Goal: Transaction & Acquisition: Purchase product/service

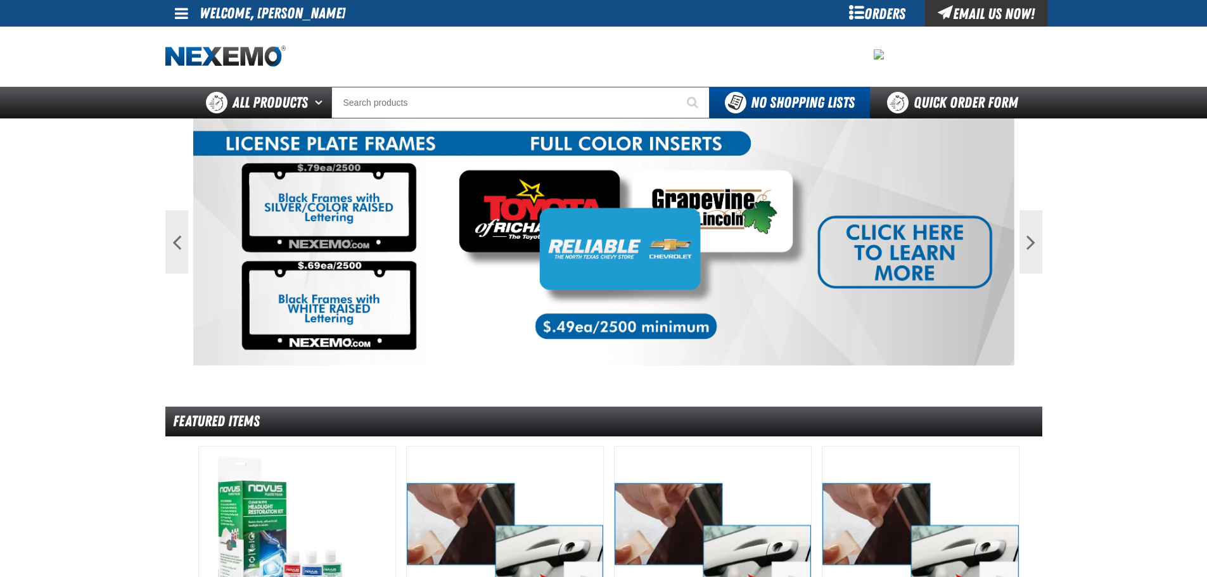
click at [188, 13] on span at bounding box center [181, 13] width 13 height 15
click at [207, 34] on link "My Account My Account" at bounding box center [199, 38] width 56 height 12
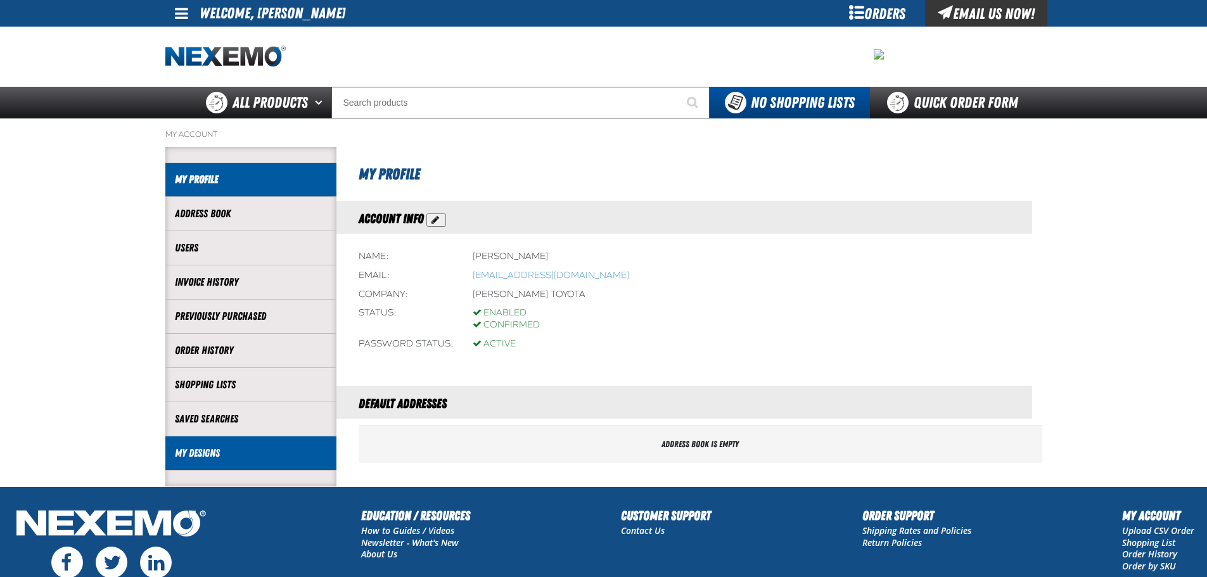
click at [211, 459] on link "My Designs" at bounding box center [251, 453] width 152 height 15
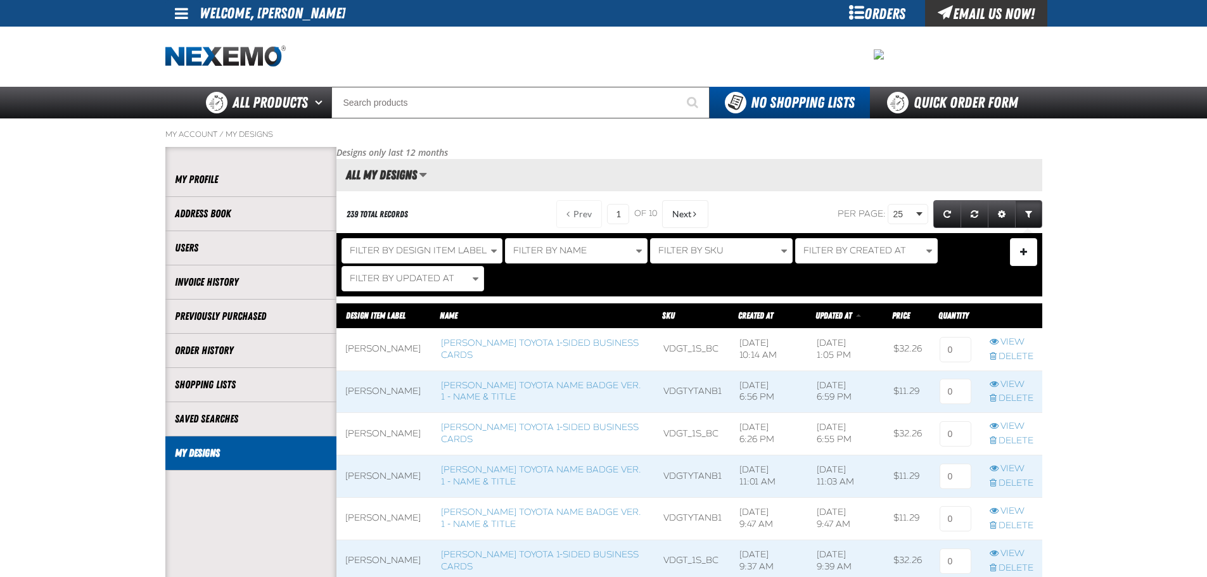
scroll to position [1, 1]
click at [508, 404] on span at bounding box center [543, 392] width 222 height 42
click at [508, 396] on link "[PERSON_NAME] Toyota Name Badge Ver. 1 - Name & Title" at bounding box center [541, 391] width 200 height 23
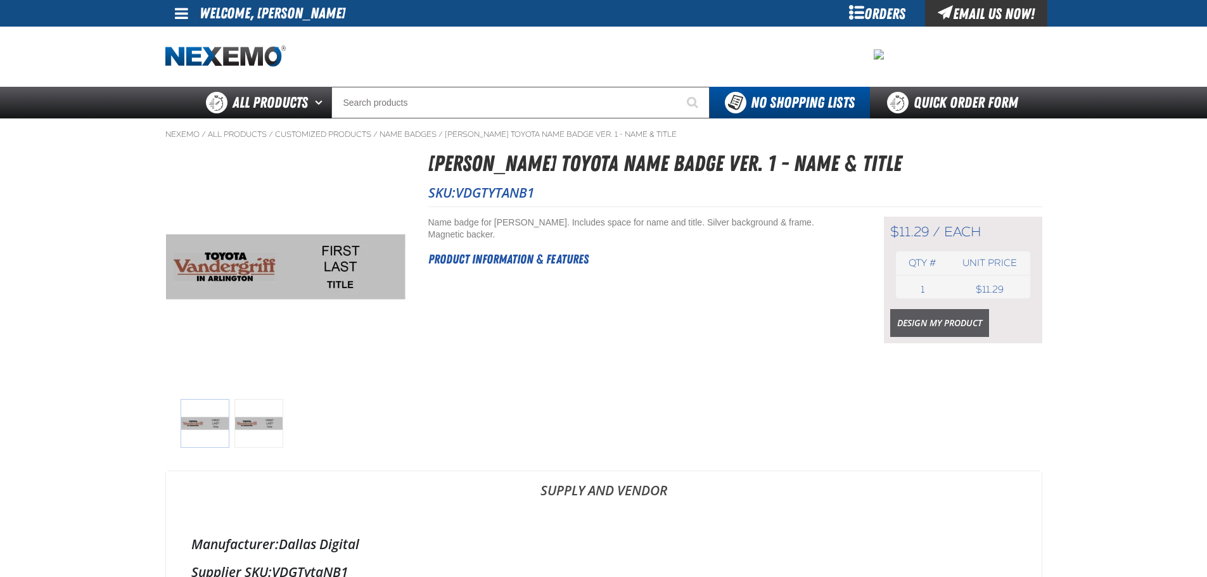
click at [926, 323] on link "Design My Product" at bounding box center [940, 323] width 99 height 28
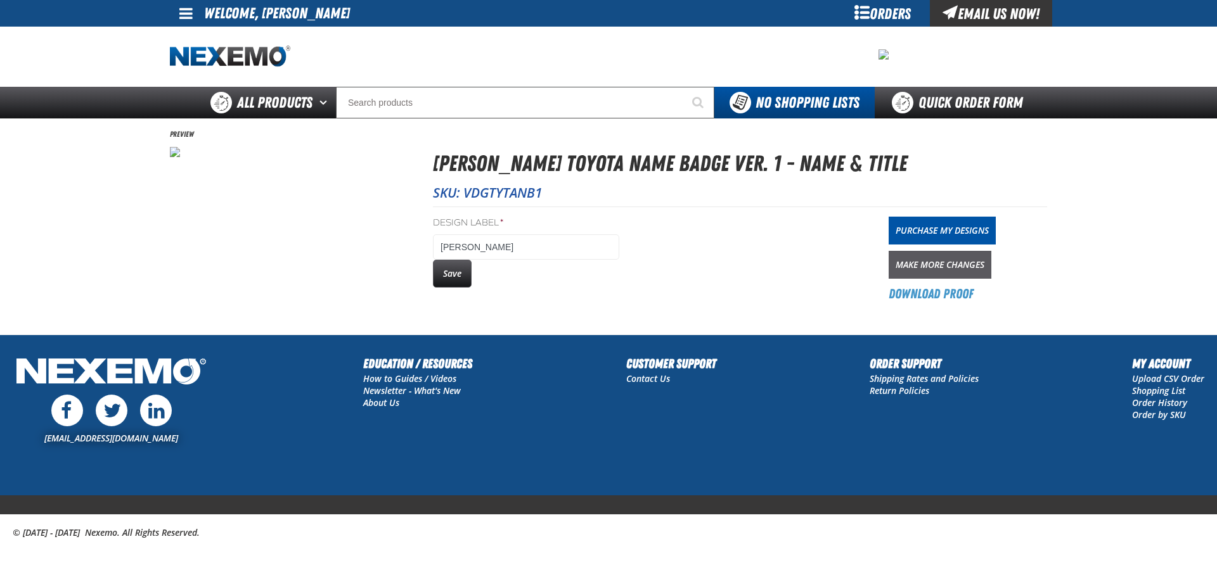
click at [986, 266] on link "Make More Changes" at bounding box center [940, 265] width 103 height 28
drag, startPoint x: 439, startPoint y: 266, endPoint x: 489, endPoint y: 267, distance: 50.1
click at [439, 266] on button "Save" at bounding box center [452, 274] width 39 height 28
click at [913, 232] on link "Purchase My Designs" at bounding box center [942, 231] width 107 height 28
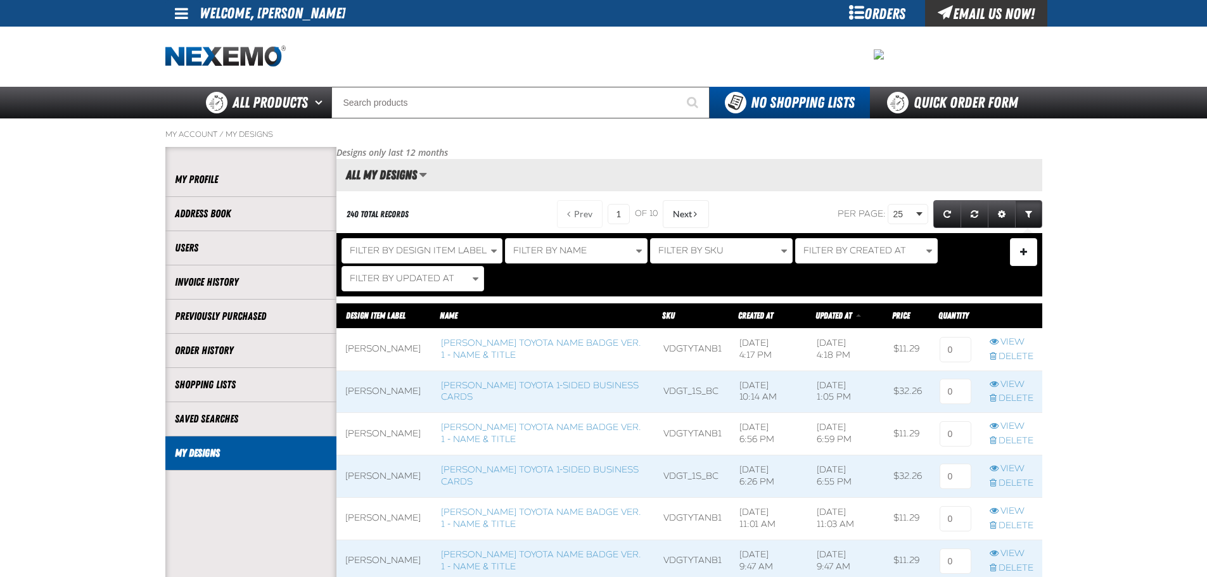
scroll to position [1, 1]
click at [944, 350] on input at bounding box center [956, 349] width 32 height 25
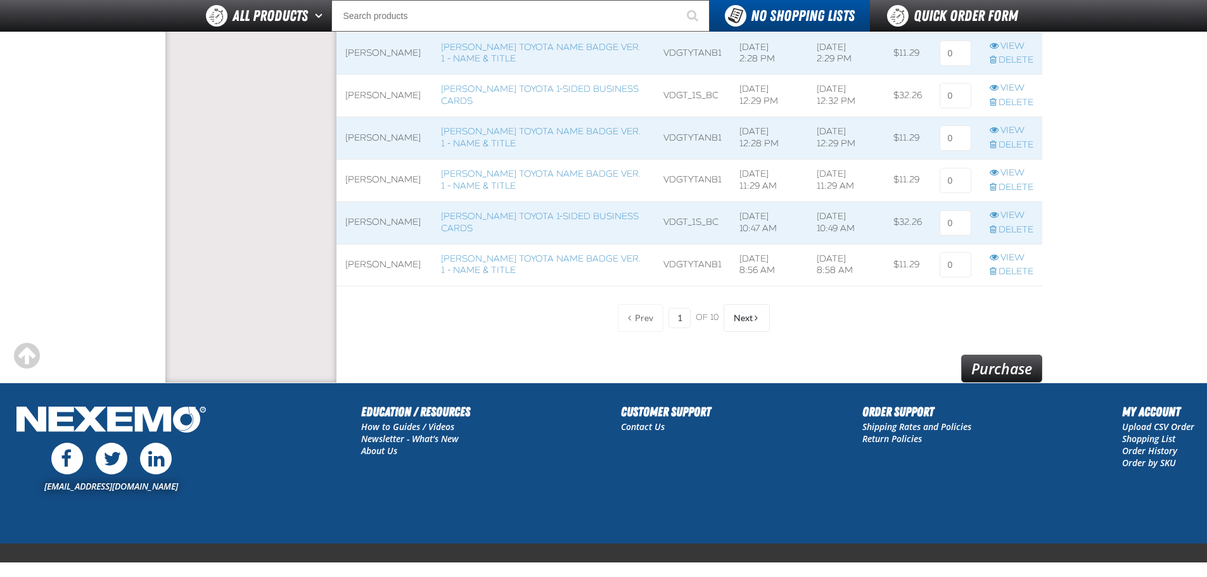
scroll to position [1077, 0]
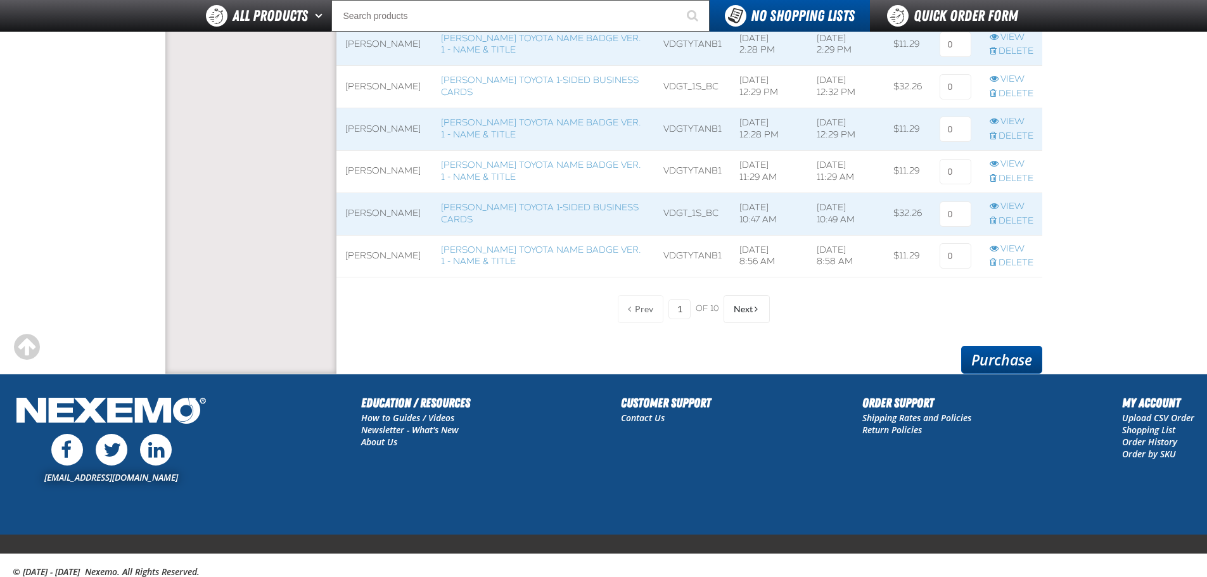
type input "1"
click at [1014, 363] on link "Purchase" at bounding box center [1002, 360] width 81 height 28
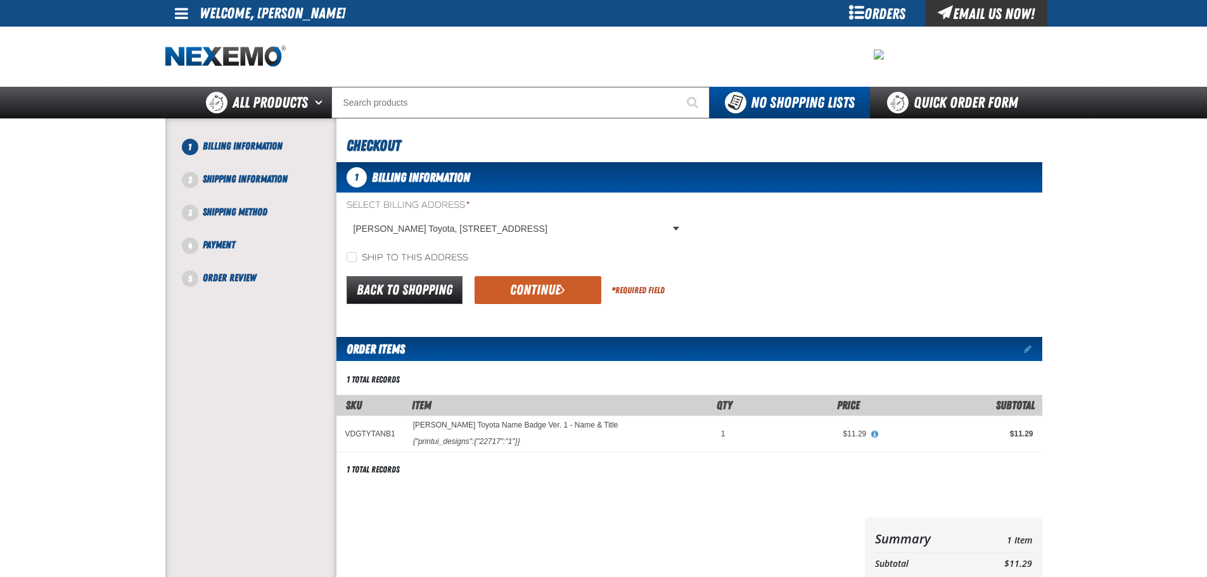
drag, startPoint x: 381, startPoint y: 255, endPoint x: 434, endPoint y: 267, distance: 53.8
click at [383, 255] on label "Ship to this address" at bounding box center [408, 258] width 122 height 12
click at [357, 255] on input "Ship to this address" at bounding box center [352, 257] width 10 height 10
checkbox input "true"
click at [522, 300] on button "Continue" at bounding box center [538, 290] width 127 height 28
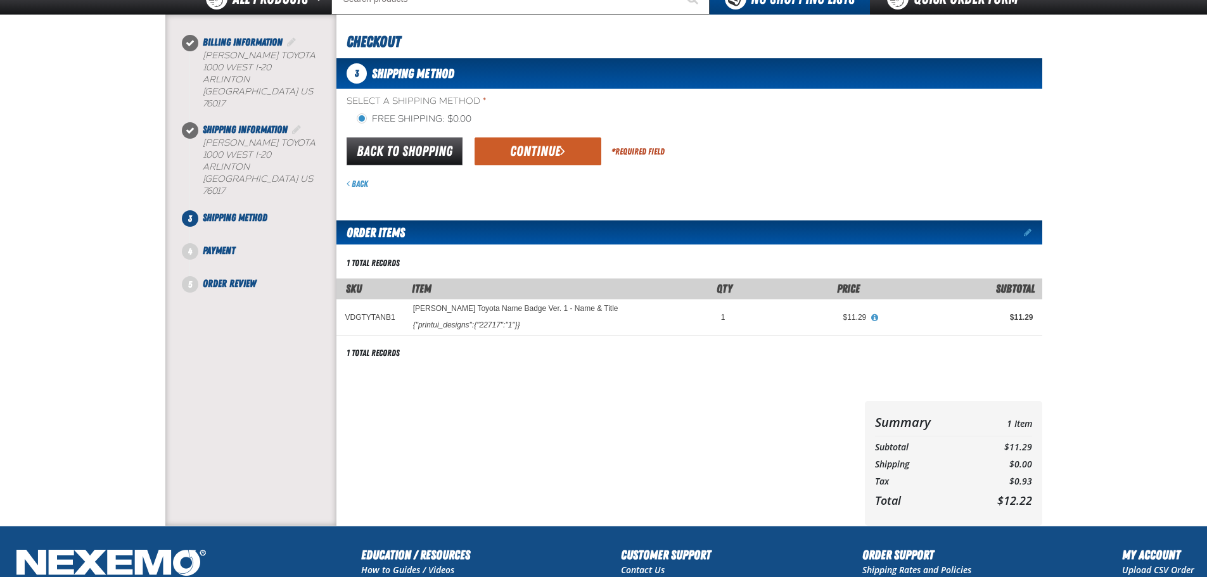
scroll to position [127, 0]
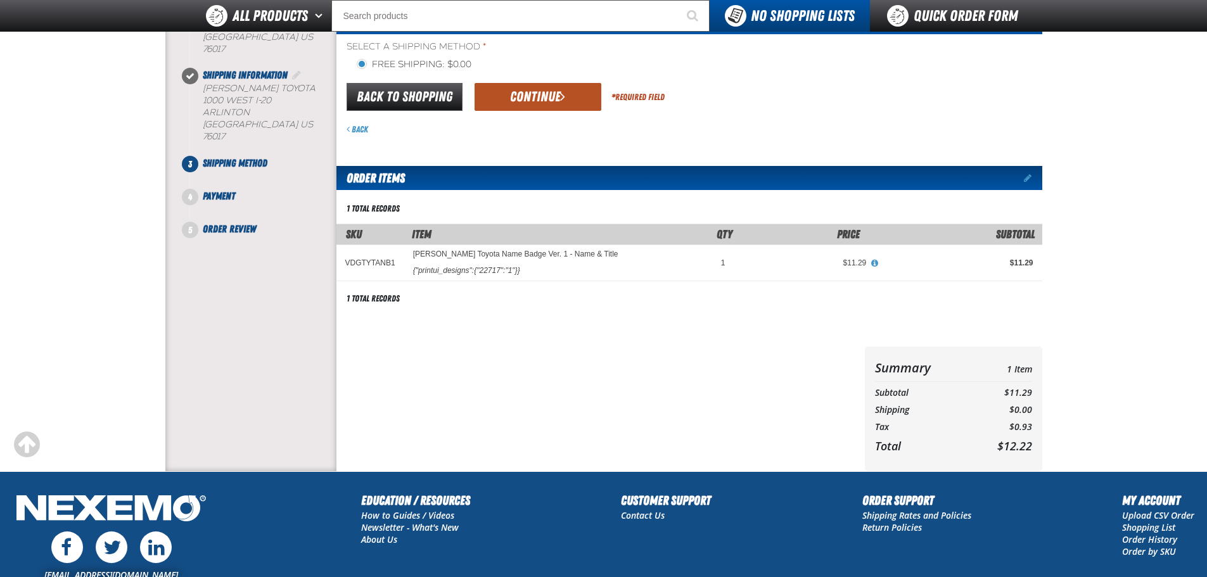
click at [524, 106] on button "Continue" at bounding box center [538, 97] width 127 height 28
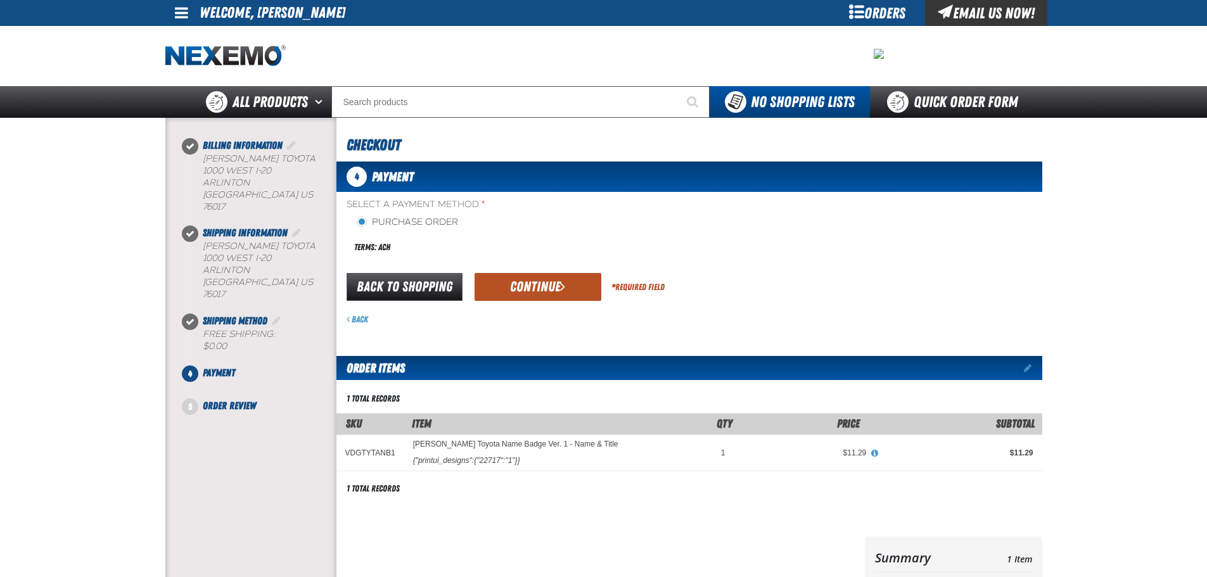
scroll to position [0, 0]
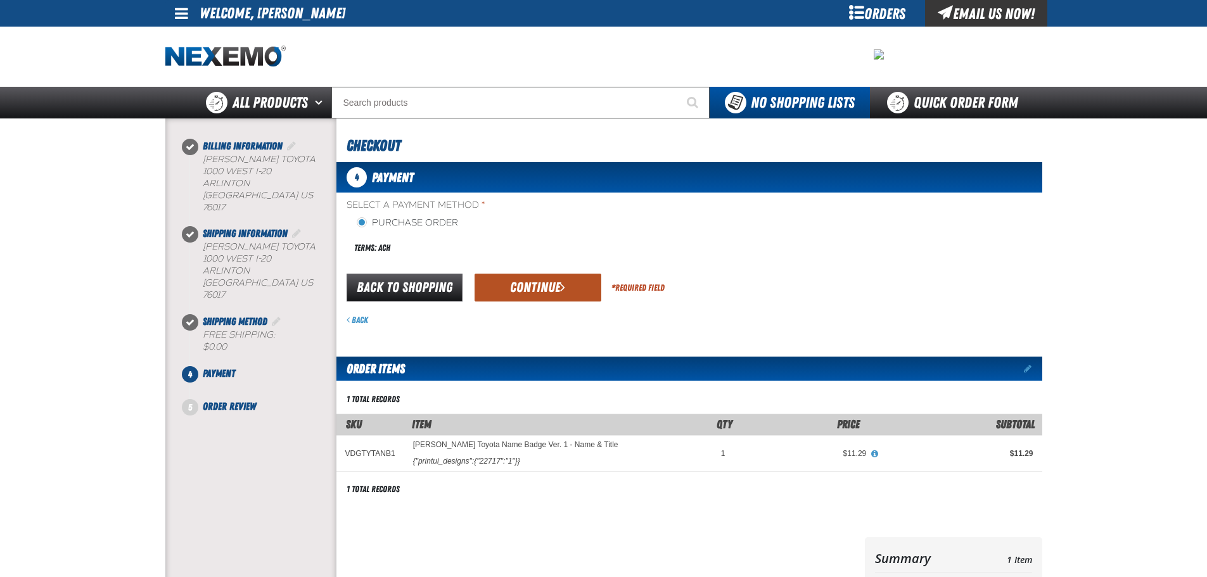
click at [568, 278] on button "Continue" at bounding box center [538, 288] width 127 height 28
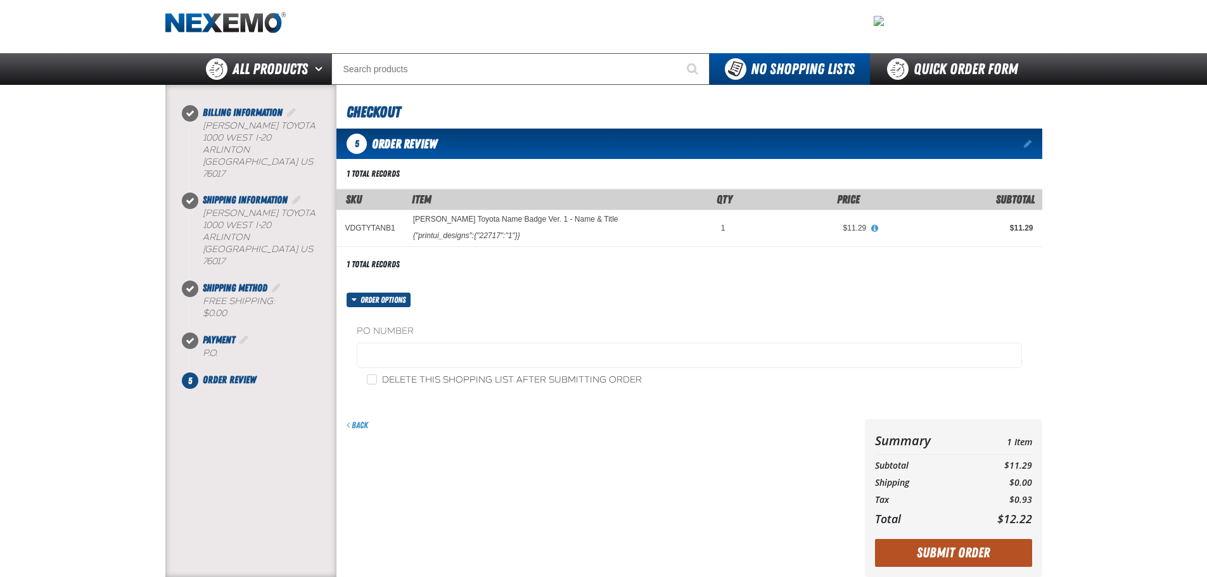
scroll to position [63, 0]
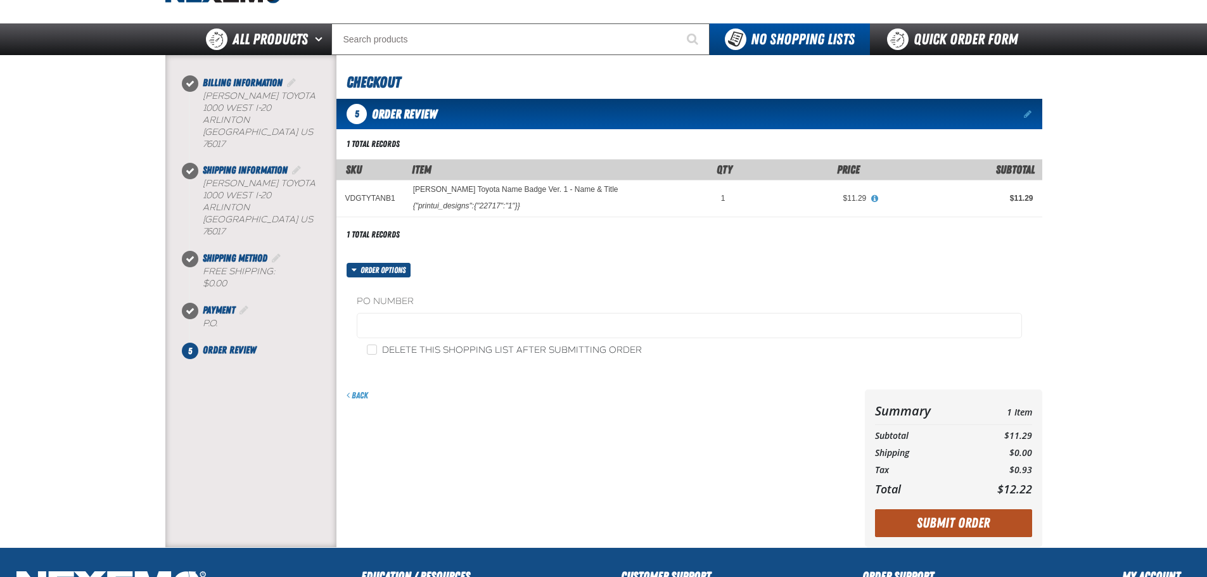
click at [981, 511] on button "Submit Order" at bounding box center [953, 524] width 157 height 28
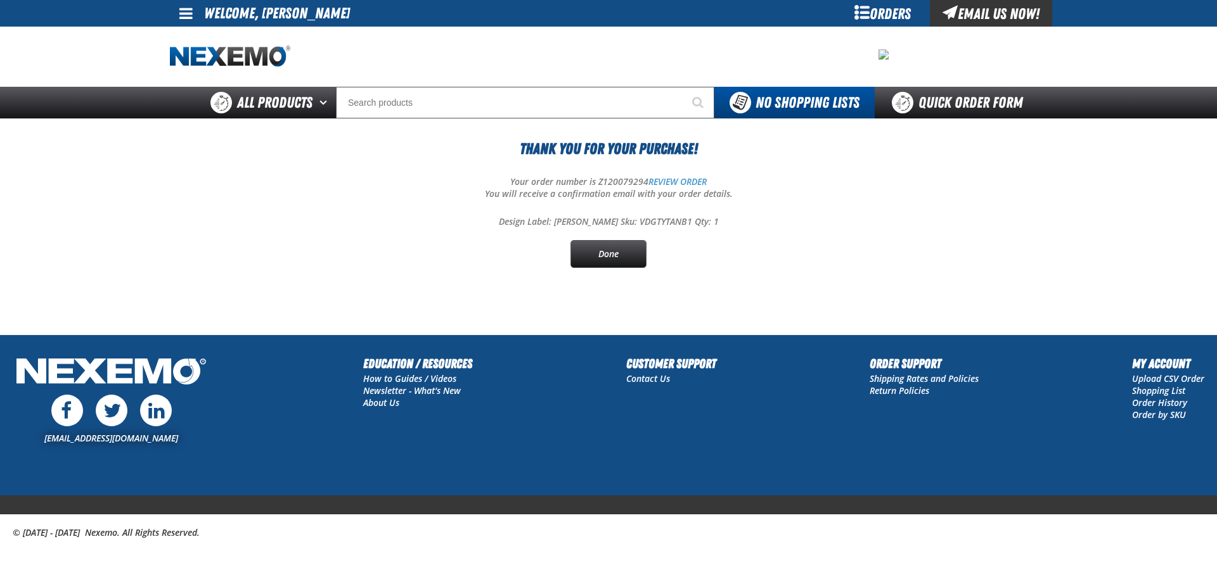
click at [608, 231] on div "Thank You For Your Purchase! Your order number is Z120079294 REVIEW ORDER You w…" at bounding box center [608, 203] width 877 height 131
click at [612, 243] on link "Done" at bounding box center [608, 254] width 76 height 28
click at [615, 248] on link "Done" at bounding box center [608, 254] width 76 height 28
